Goal: Find specific page/section: Find specific page/section

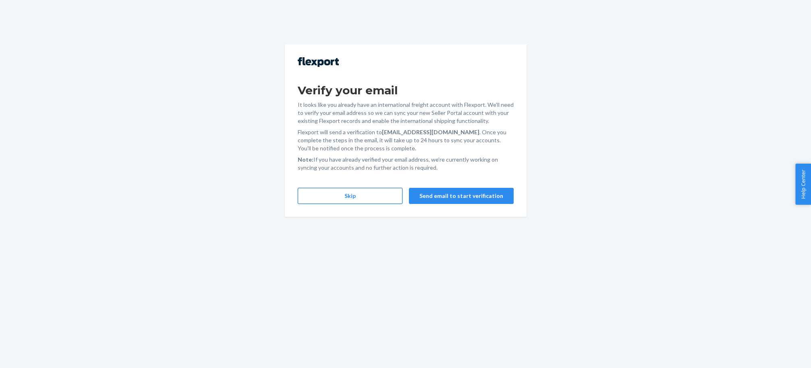
click at [378, 196] on button "Skip" at bounding box center [350, 196] width 105 height 16
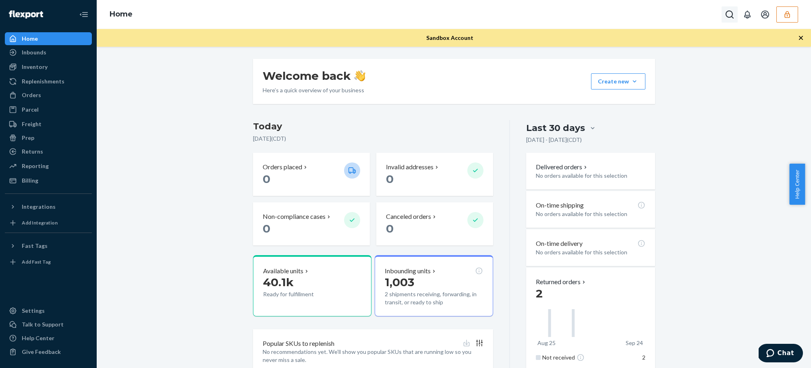
click at [729, 16] on icon "Open Search Box" at bounding box center [730, 15] width 10 height 10
click at [789, 21] on button "button" at bounding box center [788, 14] width 22 height 16
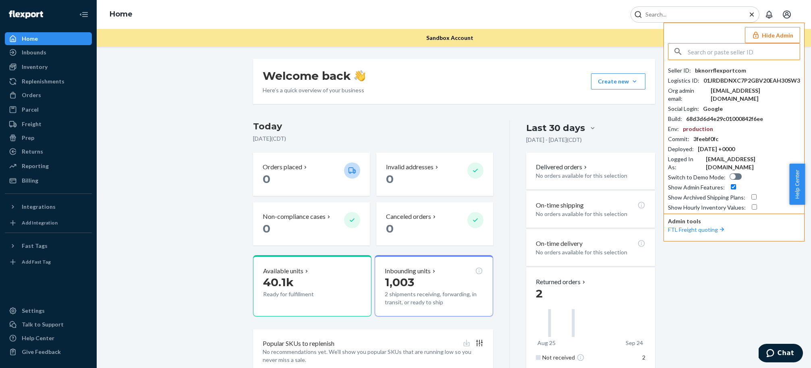
click at [750, 56] on input "text" at bounding box center [744, 52] width 112 height 16
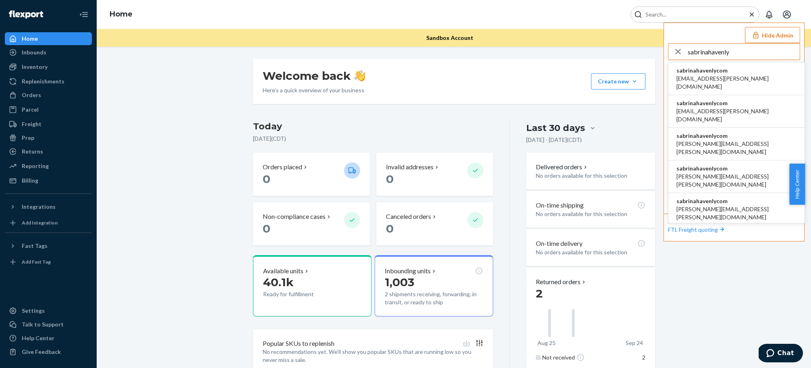
type input "sabrinahavenly"
click at [754, 226] on li "sabrinahavenlycom edgar@havenly.com" at bounding box center [737, 242] width 136 height 33
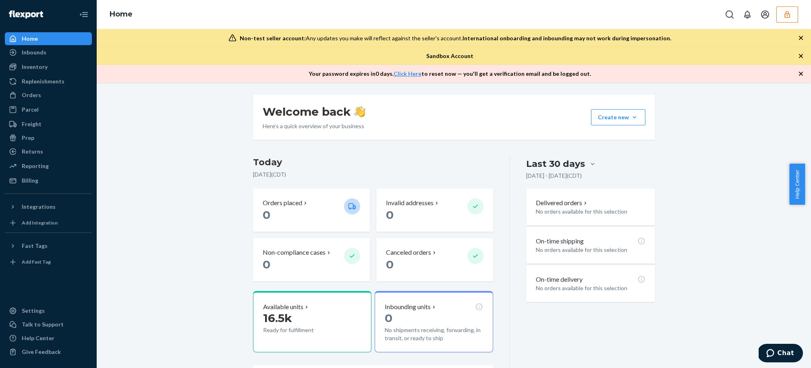
click at [790, 17] on icon "button" at bounding box center [787, 14] width 8 height 8
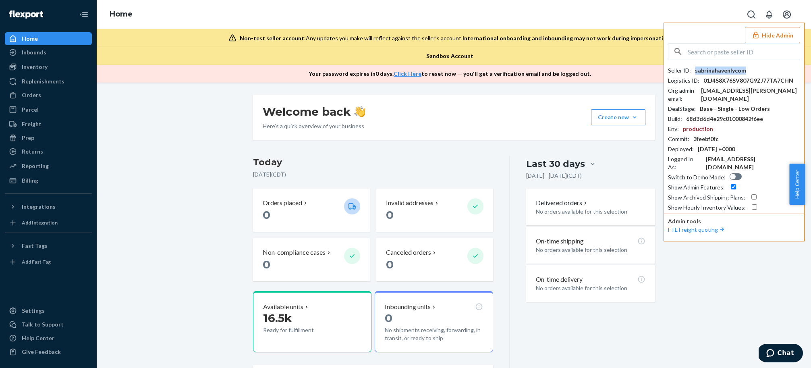
drag, startPoint x: 696, startPoint y: 70, endPoint x: 750, endPoint y: 72, distance: 53.7
click at [750, 72] on div "Seller ID : sabrinahavenlycom" at bounding box center [734, 71] width 132 height 8
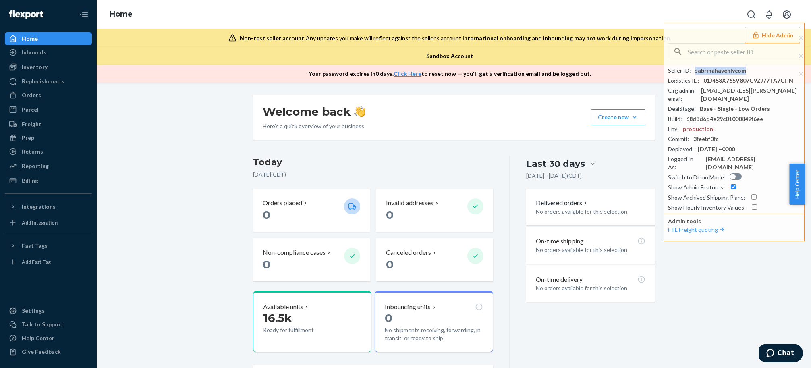
click at [766, 37] on button "Hide Admin" at bounding box center [772, 35] width 55 height 16
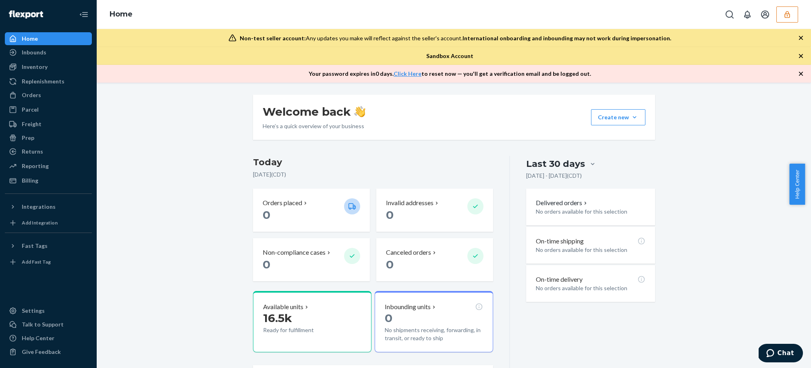
click at [786, 8] on button "button" at bounding box center [788, 14] width 22 height 16
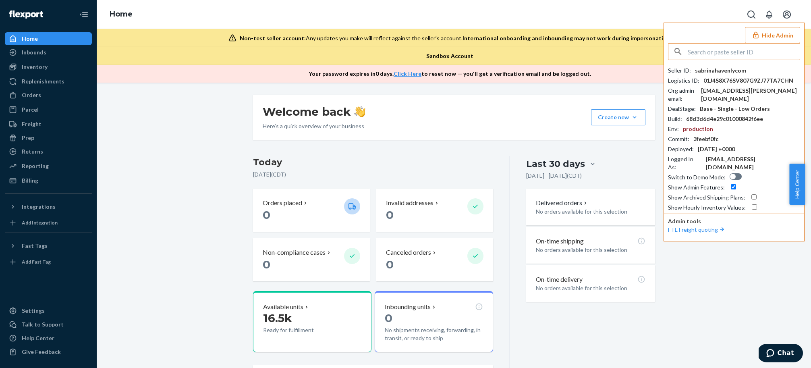
click at [717, 52] on input "text" at bounding box center [744, 52] width 112 height 16
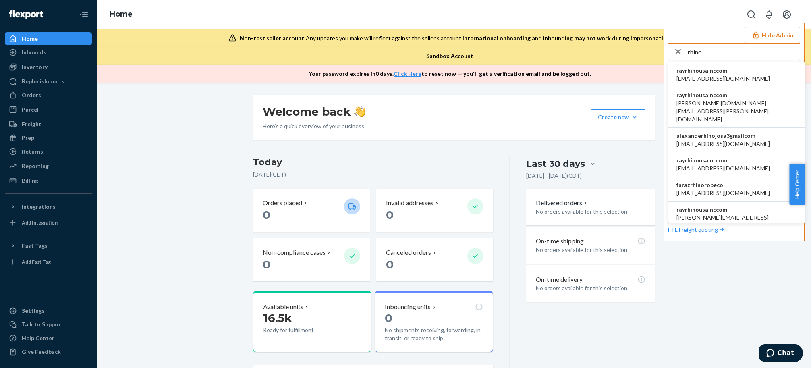
type input "rhino"
click at [730, 75] on span "accounting@rhinousainc.com" at bounding box center [724, 79] width 94 height 8
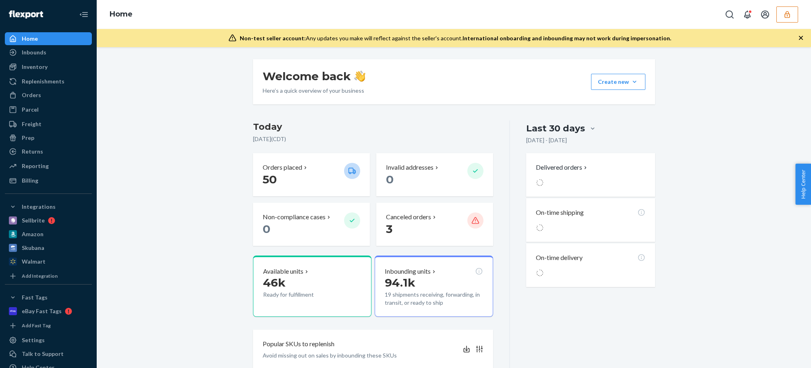
click at [796, 14] on button "button" at bounding box center [788, 14] width 22 height 16
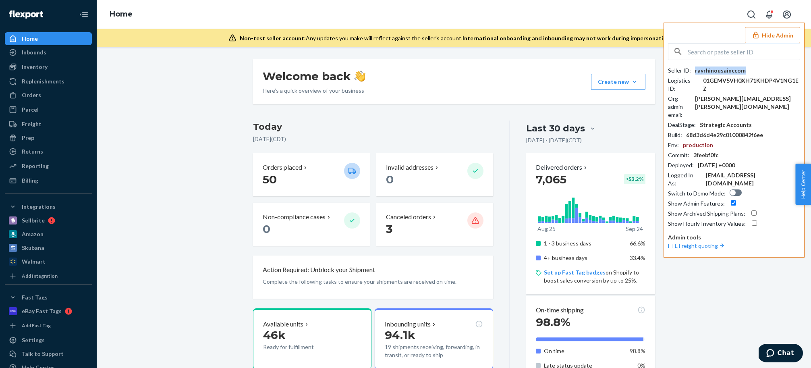
drag, startPoint x: 746, startPoint y: 69, endPoint x: 695, endPoint y: 72, distance: 51.3
click at [695, 72] on div "Seller ID : rayrhinousainccom" at bounding box center [734, 71] width 132 height 8
copy div "rayrhinousainccom"
click at [35, 66] on div "Inventory" at bounding box center [35, 67] width 26 height 8
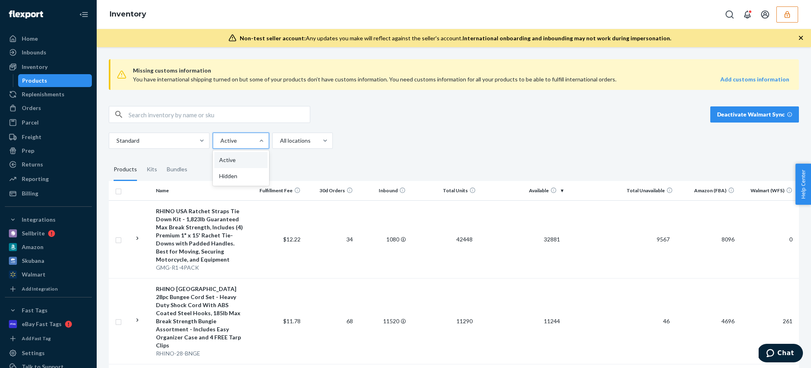
click at [254, 143] on div at bounding box center [240, 141] width 41 height 10
click at [220, 143] on input "option Active focused, 1 of 2. 2 results available. Use Up and Down to choose o…" at bounding box center [220, 141] width 1 height 8
click at [254, 143] on div at bounding box center [240, 141] width 41 height 10
click at [220, 143] on input "option Active focused, 1 of 2. 2 results available. Use Up and Down to choose o…" at bounding box center [220, 141] width 1 height 8
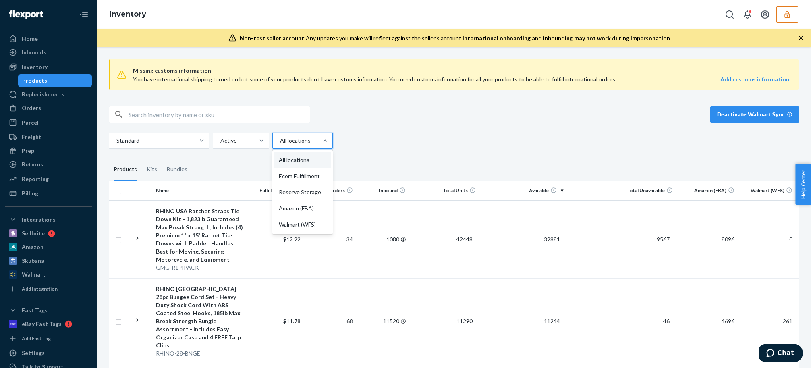
click at [299, 141] on div at bounding box center [301, 141] width 45 height 10
click at [280, 141] on input "option All locations focused, 1 of 5. 5 results available. Use Up and Down to c…" at bounding box center [279, 141] width 1 height 8
click at [295, 197] on div "Reserve Storage" at bounding box center [302, 192] width 57 height 16
click at [280, 145] on input "option Reserve Storage focused, 3 of 5. 5 results available. Use Up and Down to…" at bounding box center [279, 141] width 1 height 8
click at [200, 245] on div "RHINO USA Ratchet Straps Tie Down Kit - 1,823lb Guaranteed Max Break Strength, …" at bounding box center [202, 235] width 92 height 56
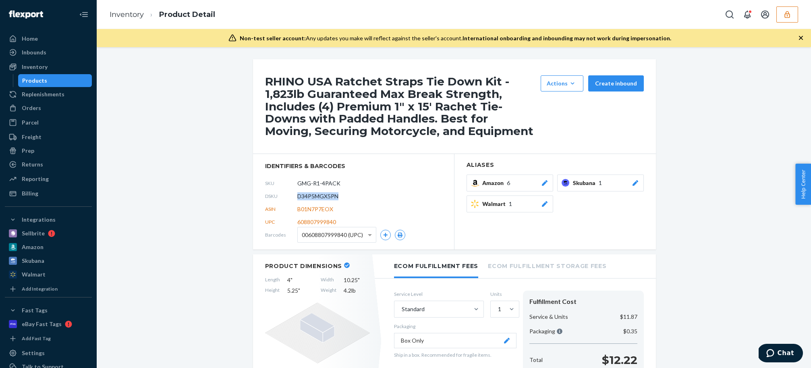
drag, startPoint x: 295, startPoint y: 196, endPoint x: 336, endPoint y: 197, distance: 41.5
click at [336, 197] on div "DSKU D34P5MGX5PN" at bounding box center [353, 196] width 177 height 13
copy span "D34P5MGX5PN"
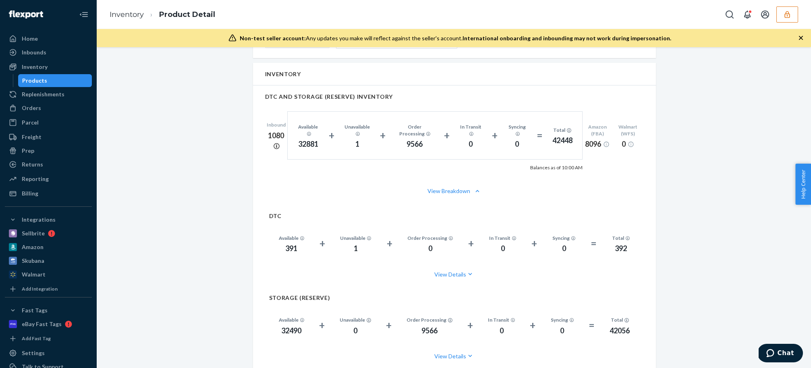
scroll to position [551, 0]
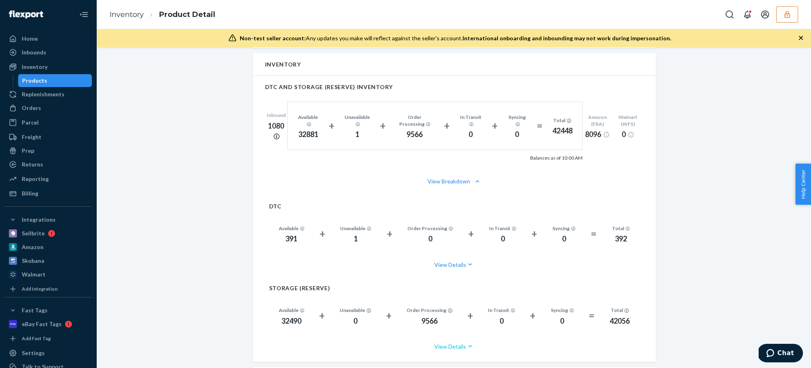
click at [453, 337] on button "View Details" at bounding box center [454, 346] width 371 height 21
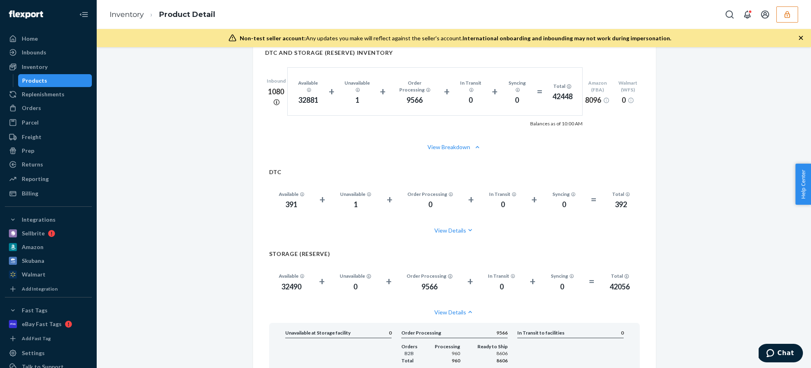
scroll to position [681, 0]
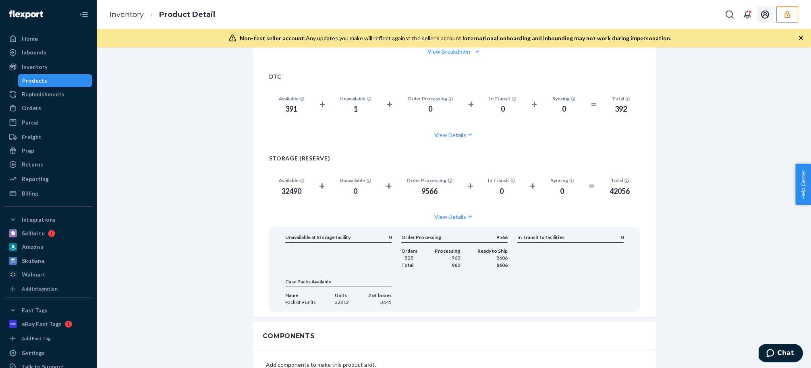
click at [782, 15] on button "button" at bounding box center [788, 14] width 22 height 16
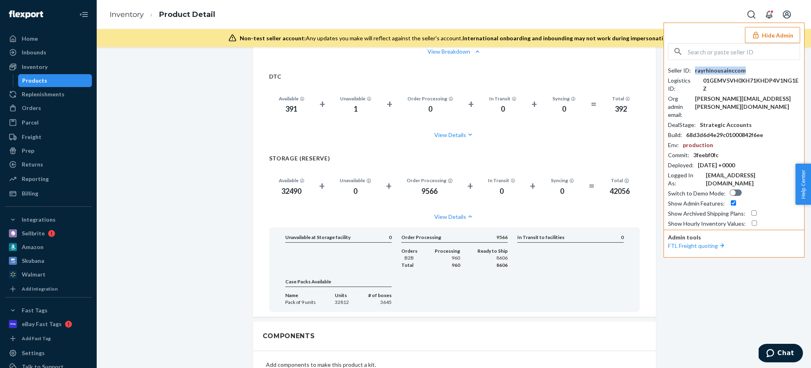
drag, startPoint x: 747, startPoint y: 71, endPoint x: 695, endPoint y: 71, distance: 51.6
click at [695, 71] on div "Seller ID : rayrhinousainccom" at bounding box center [734, 71] width 132 height 8
copy div "rayrhinousainccom"
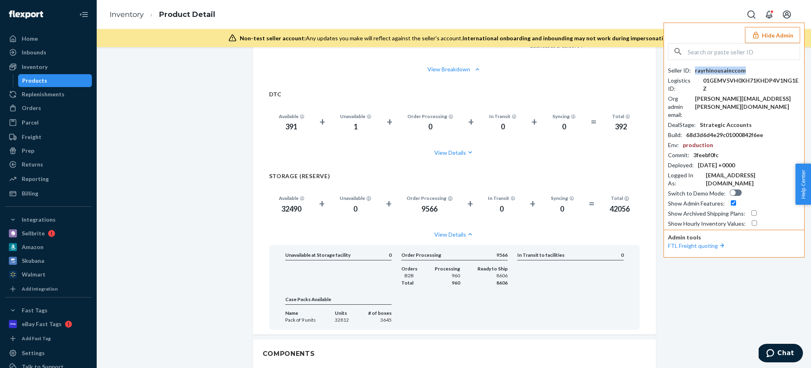
scroll to position [663, 0]
click at [745, 253] on div "RHINO USA Ratchet Straps Tie Down Kit - 1,823lb Guaranteed Max Break Strength, …" at bounding box center [454, 54] width 702 height 1316
click at [738, 253] on div "RHINO USA Ratchet Straps Tie Down Kit - 1,823lb Guaranteed Max Break Strength, …" at bounding box center [454, 54] width 702 height 1316
click at [780, 35] on button "Hide Admin" at bounding box center [772, 35] width 55 height 16
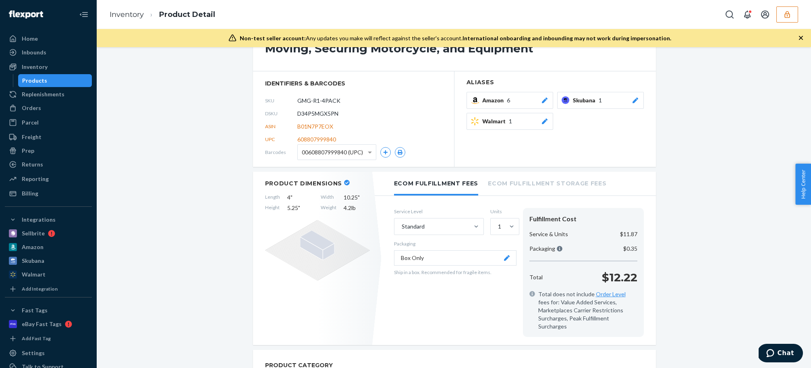
scroll to position [64, 0]
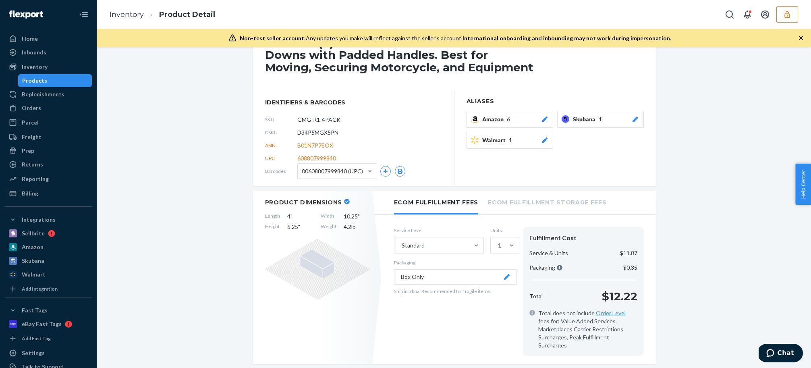
click at [339, 131] on div "DSKU D34P5MGX5PN" at bounding box center [353, 132] width 177 height 13
drag, startPoint x: 338, startPoint y: 133, endPoint x: 287, endPoint y: 133, distance: 51.6
click at [287, 133] on div "DSKU D34P5MGX5PN" at bounding box center [353, 132] width 177 height 13
copy div "D34P5MGX5PN"
